Goal: Find specific page/section: Find specific page/section

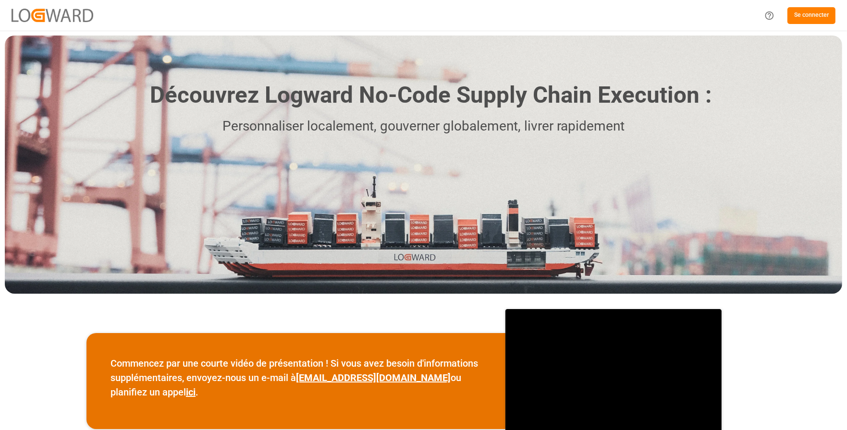
click at [835, 346] on div "Commencez par une courte vidéo de présentation ! Si vous avez besoin d'informat…" at bounding box center [423, 381] width 847 height 165
click at [804, 12] on font "Se connecter" at bounding box center [811, 15] width 35 height 7
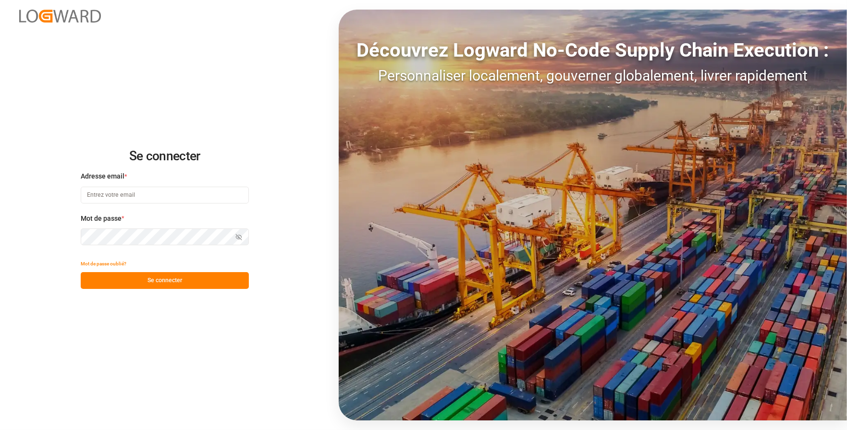
type input "[PERSON_NAME][EMAIL_ADDRESS][PERSON_NAME][DOMAIN_NAME]"
click at [194, 285] on button "Se connecter" at bounding box center [165, 280] width 168 height 17
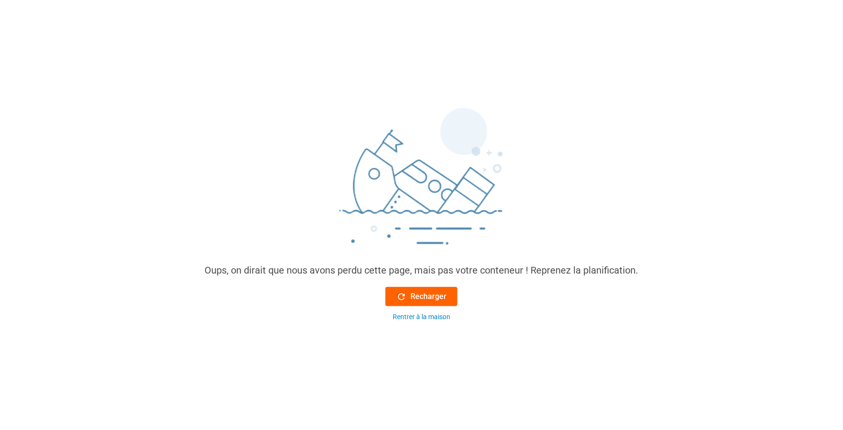
click at [432, 298] on font "Recharger" at bounding box center [429, 296] width 36 height 9
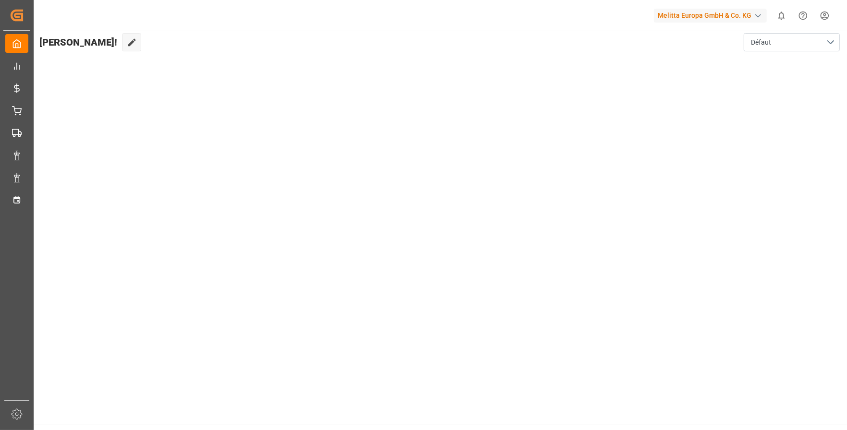
click at [821, 299] on main "[PERSON_NAME]! Modifier le cockpit Défaut" at bounding box center [439, 228] width 814 height 394
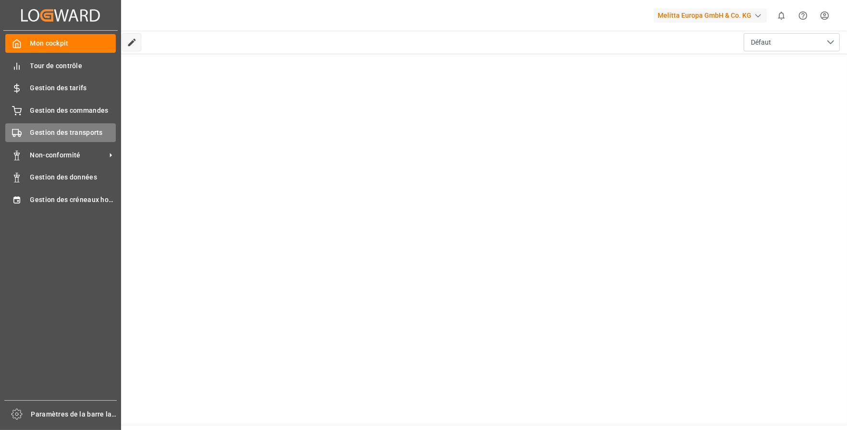
click at [68, 134] on font "Gestion des transports" at bounding box center [66, 133] width 73 height 8
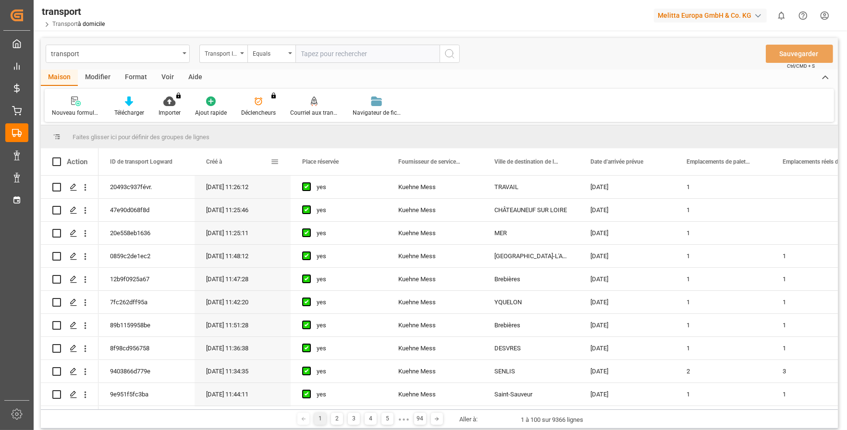
click at [285, 160] on div "Créé à" at bounding box center [242, 161] width 96 height 27
click at [272, 164] on span at bounding box center [274, 161] width 9 height 9
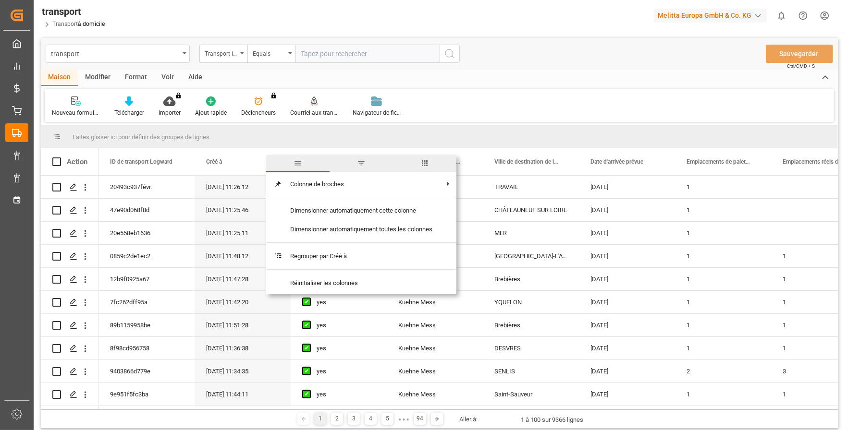
click at [363, 163] on span "filtre" at bounding box center [361, 163] width 9 height 9
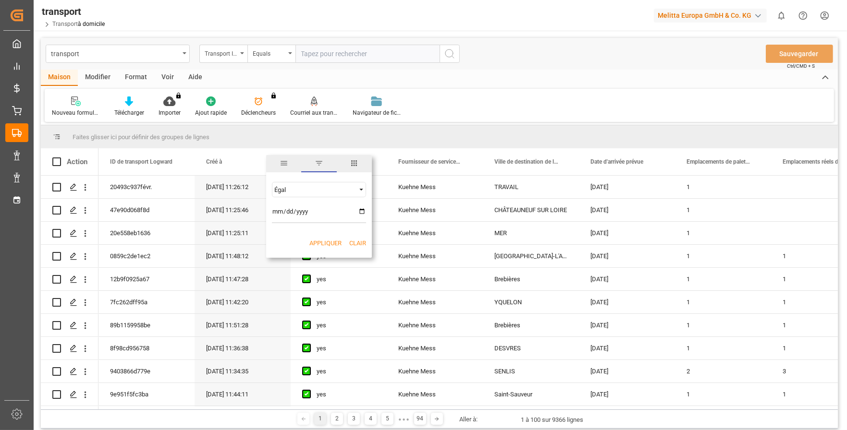
click at [359, 211] on input "date" at bounding box center [319, 213] width 94 height 19
type input "[DATE]"
click at [331, 246] on font "Appliquer" at bounding box center [325, 243] width 32 height 7
